Goal: Navigation & Orientation: Find specific page/section

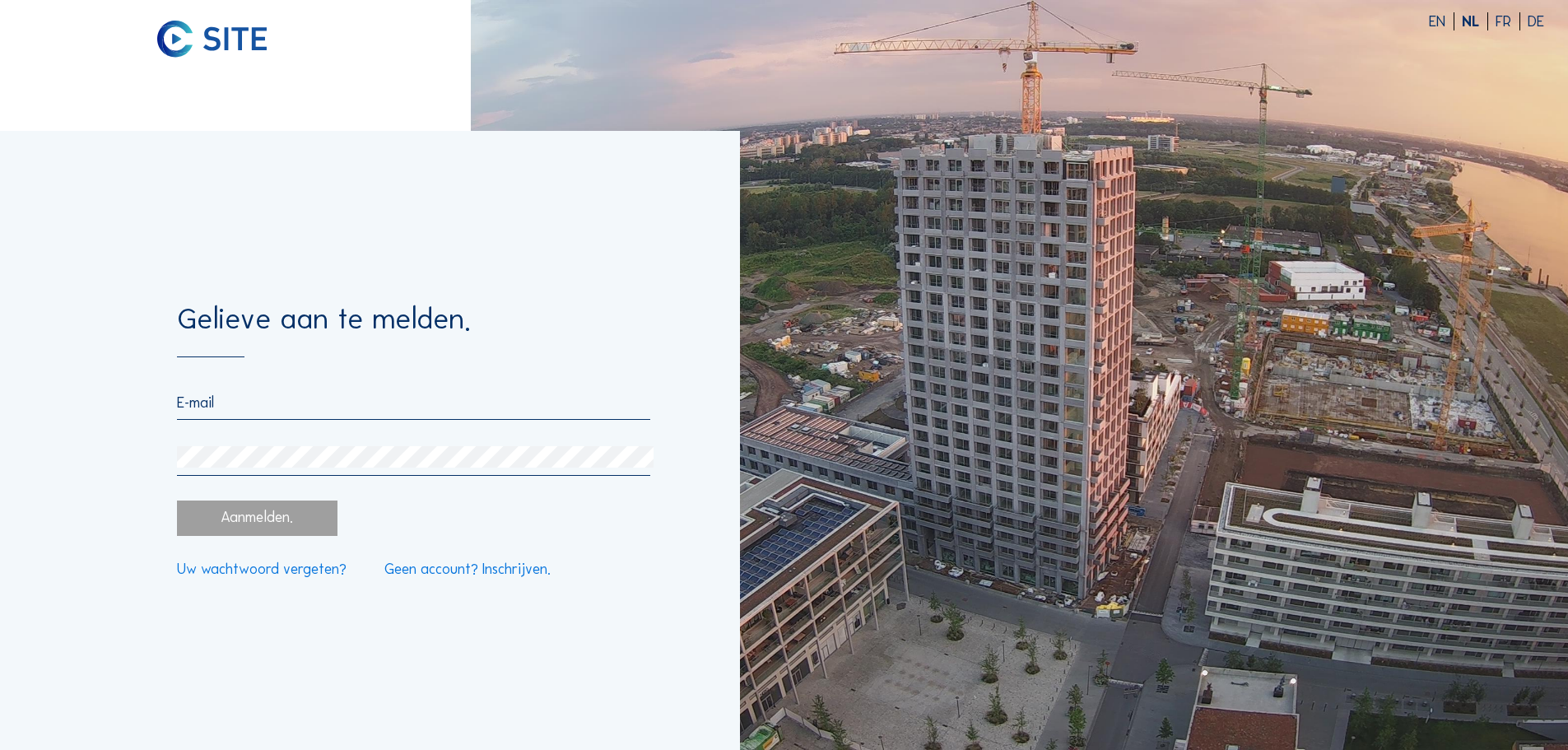
type input "[EMAIL_ADDRESS][DOMAIN_NAME]"
click at [252, 516] on div "Aanmelden." at bounding box center [257, 518] width 159 height 36
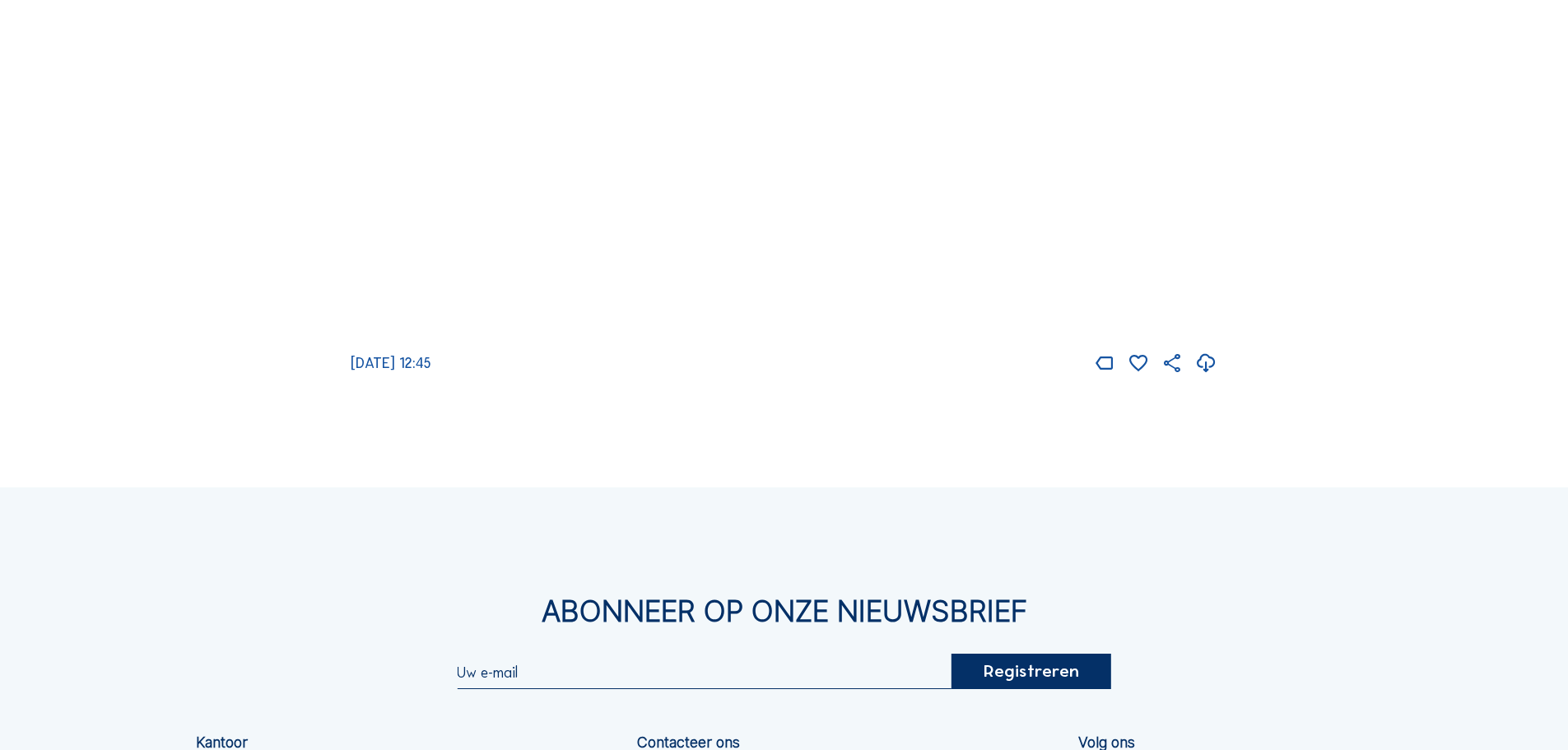
scroll to position [2141, 0]
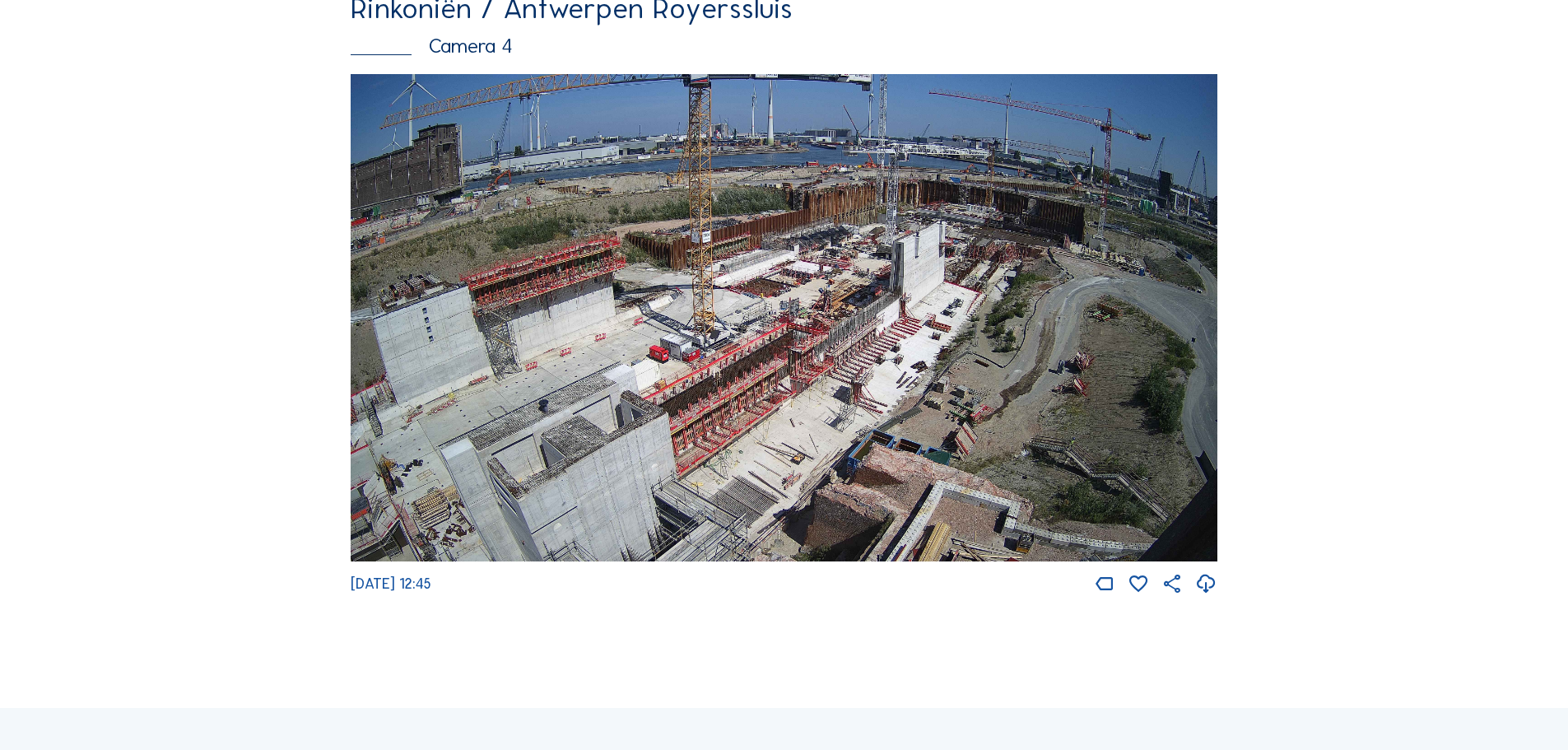
click at [934, 251] on img at bounding box center [784, 317] width 867 height 488
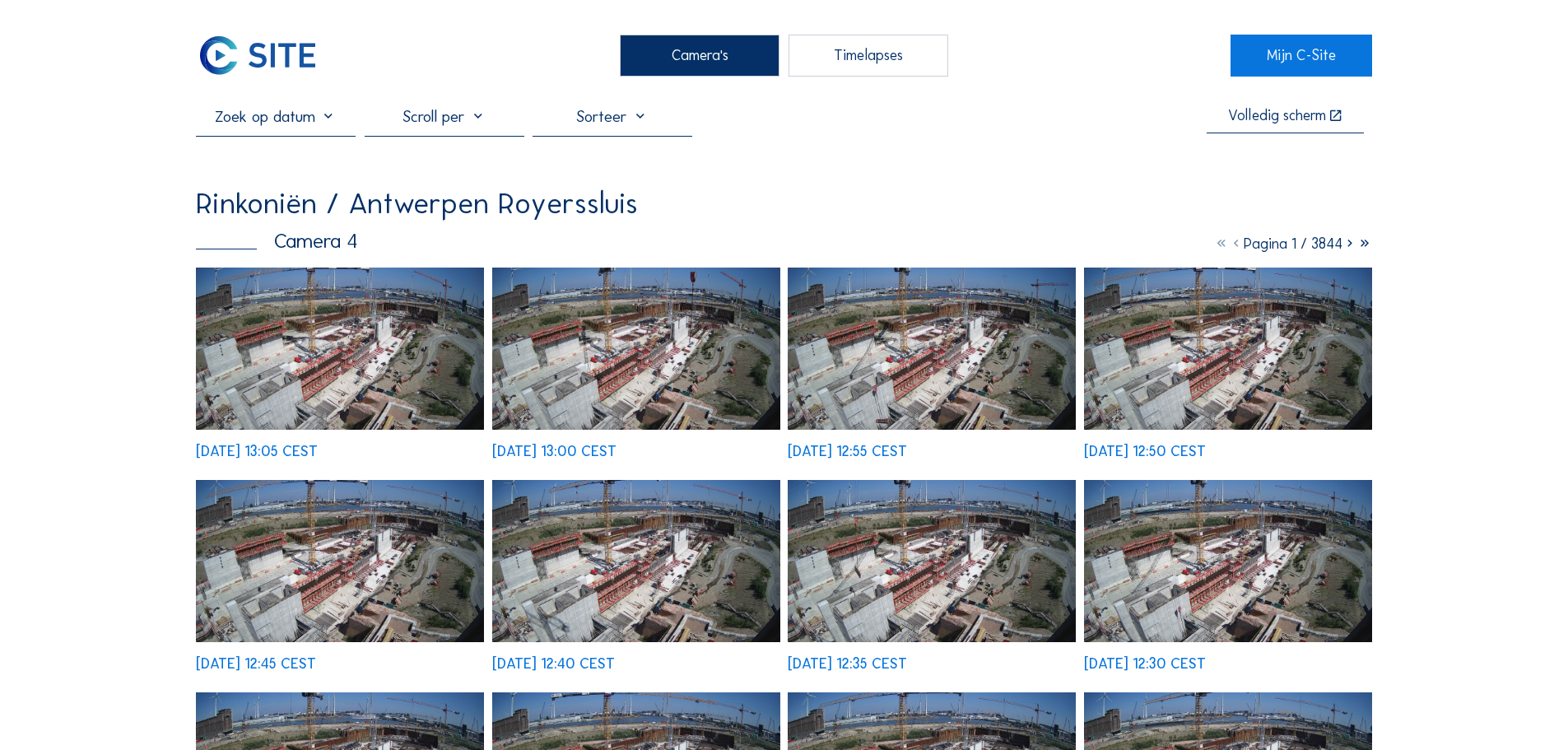
click at [274, 354] on img at bounding box center [340, 349] width 288 height 162
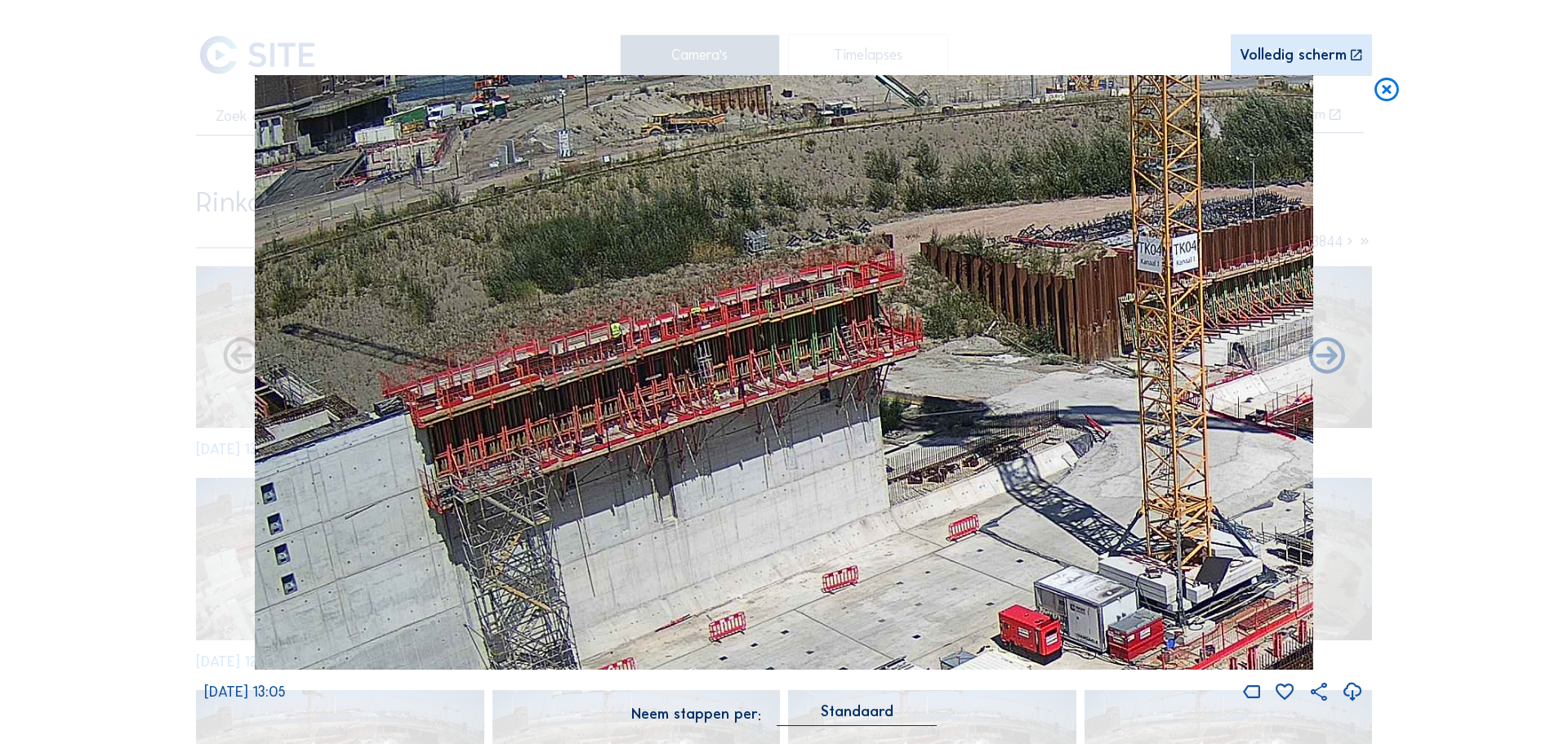
drag, startPoint x: 501, startPoint y: 488, endPoint x: 625, endPoint y: 371, distance: 170.5
click at [625, 371] on img at bounding box center [784, 372] width 1058 height 595
